Goal: Task Accomplishment & Management: Manage account settings

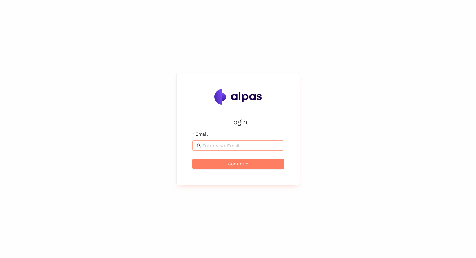
click at [222, 149] on input "Email" at bounding box center [241, 145] width 78 height 7
type input "[EMAIL_ADDRESS]"
drag, startPoint x: 250, startPoint y: 164, endPoint x: 247, endPoint y: 161, distance: 3.7
click at [250, 164] on button "Continue" at bounding box center [239, 164] width 92 height 10
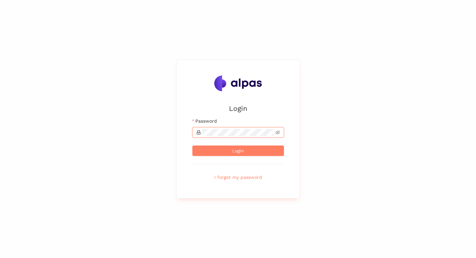
click at [193, 146] on button "Login" at bounding box center [239, 151] width 92 height 10
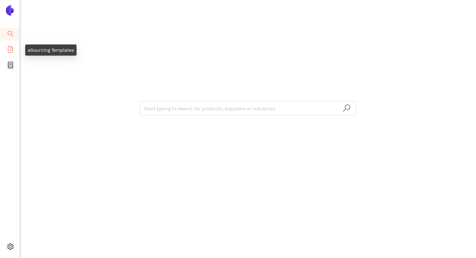
click at [9, 47] on icon "file-add" at bounding box center [10, 49] width 7 height 7
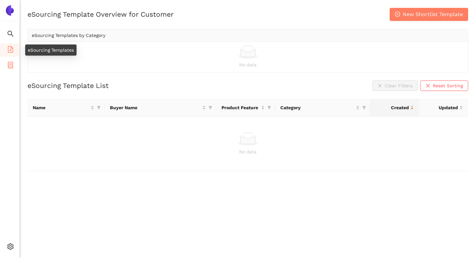
click at [9, 71] on span "container" at bounding box center [10, 66] width 7 height 13
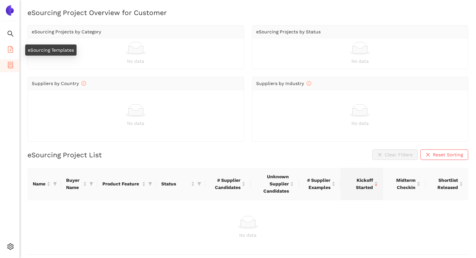
click at [11, 50] on icon "file-add" at bounding box center [10, 49] width 7 height 7
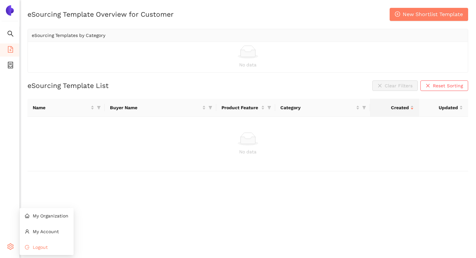
click at [42, 251] on li "Logout" at bounding box center [47, 247] width 54 height 13
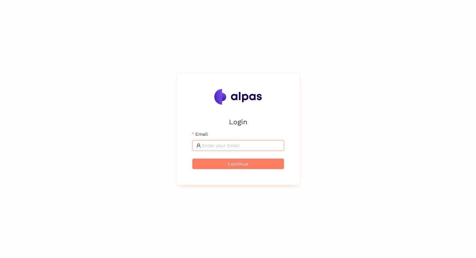
click at [214, 144] on input "Email" at bounding box center [241, 145] width 78 height 7
type input "[EMAIL_ADDRESS]"
click at [234, 167] on span "Continue" at bounding box center [238, 163] width 21 height 7
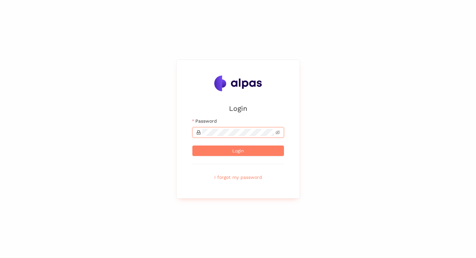
click at [193, 146] on button "Login" at bounding box center [239, 151] width 92 height 10
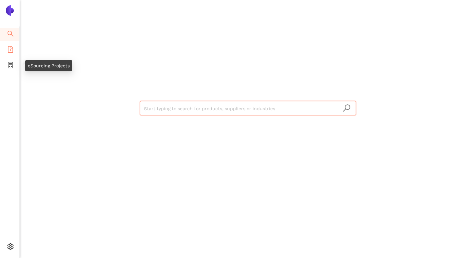
click at [12, 53] on span "file-add" at bounding box center [10, 50] width 7 height 13
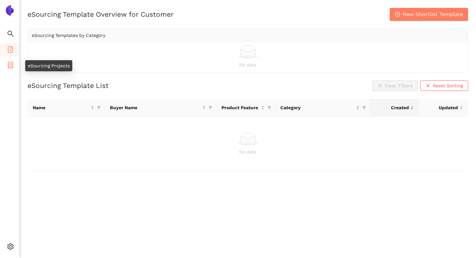
click at [14, 63] on li "eSourcing Projects" at bounding box center [9, 65] width 19 height 13
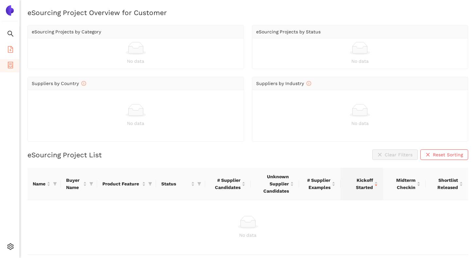
click at [13, 47] on icon "file-add" at bounding box center [10, 49] width 7 height 7
